Goal: Navigation & Orientation: Find specific page/section

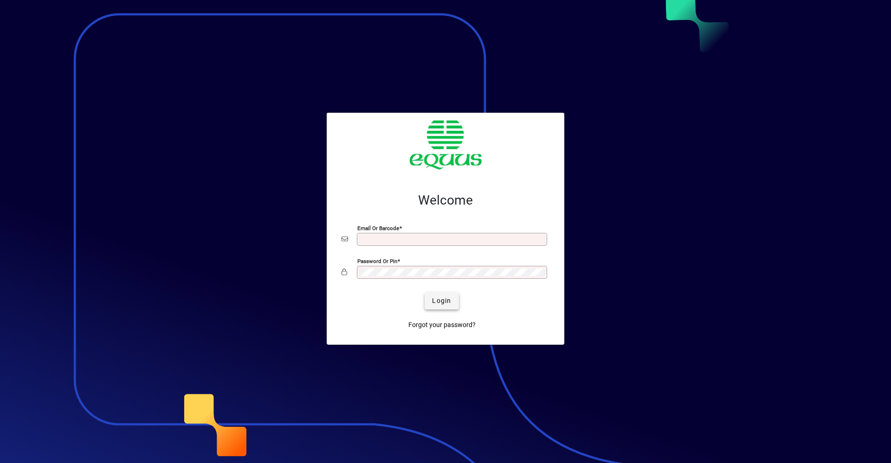
type input "**********"
click at [438, 301] on span "Login" at bounding box center [441, 301] width 19 height 10
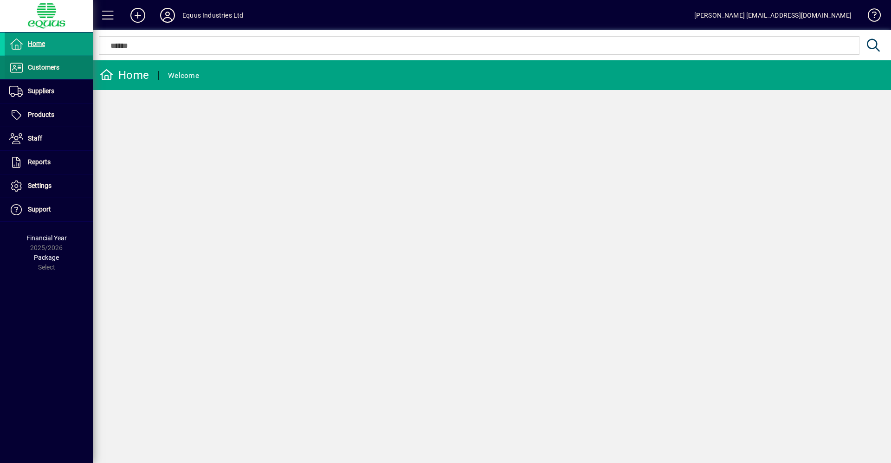
click at [54, 59] on span at bounding box center [49, 68] width 88 height 22
